Goal: Task Accomplishment & Management: Manage account settings

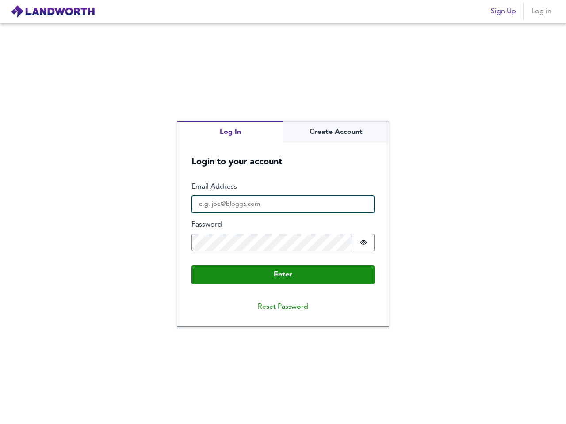
click at [283, 212] on input "Email Address" at bounding box center [282, 205] width 183 height 18
click at [53, 11] on img at bounding box center [53, 11] width 84 height 13
click at [503, 11] on span "Sign Up" at bounding box center [503, 11] width 25 height 12
click at [541, 11] on span "Log in" at bounding box center [540, 11] width 21 height 12
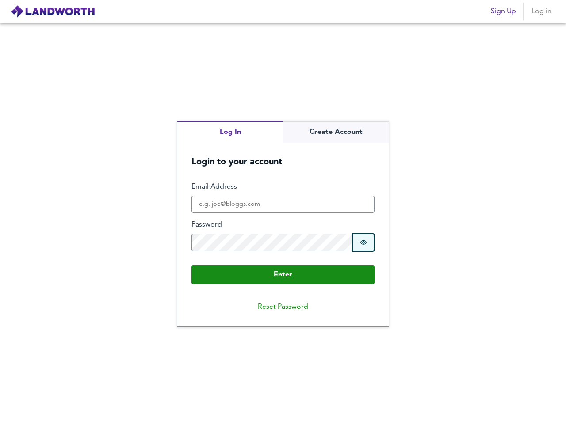
click at [363, 243] on icon "Show password" at bounding box center [363, 242] width 7 height 7
click at [283, 307] on button "Reset Password" at bounding box center [283, 307] width 65 height 18
